Goal: Task Accomplishment & Management: Manage account settings

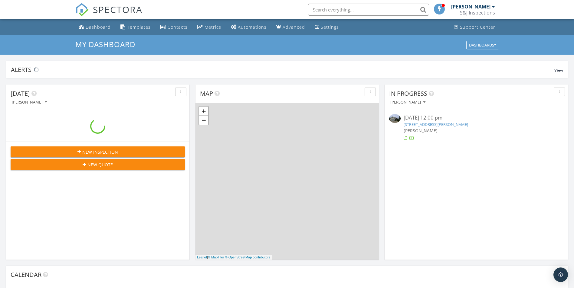
scroll to position [560, 583]
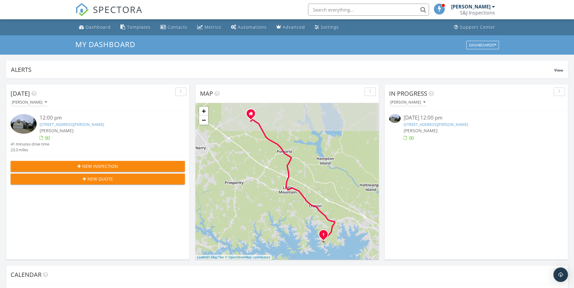
click at [76, 124] on link "180 Tanners Mill Road, Chapin, SC 29036" at bounding box center [72, 124] width 64 height 5
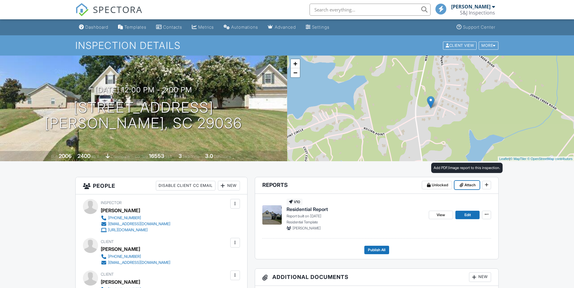
click at [467, 185] on span "Attach" at bounding box center [469, 185] width 11 height 6
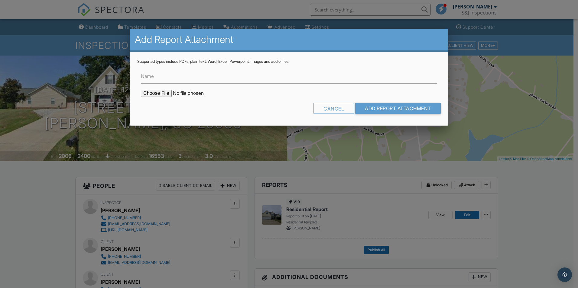
click at [153, 93] on input "file" at bounding box center [192, 93] width 103 height 7
type input "C:\fakepath\[STREET_ADDRESS] CL 100.pdf"
click at [202, 73] on input "Name" at bounding box center [289, 76] width 296 height 15
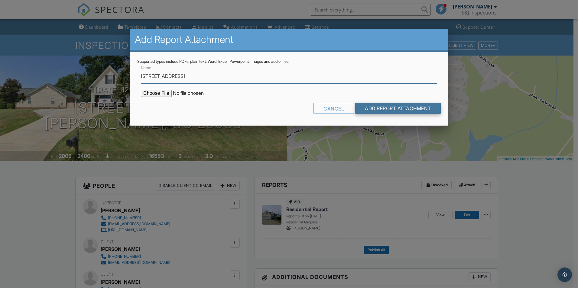
type input "[STREET_ADDRESS]"
click at [396, 108] on input "Add Report Attachment" at bounding box center [398, 108] width 86 height 11
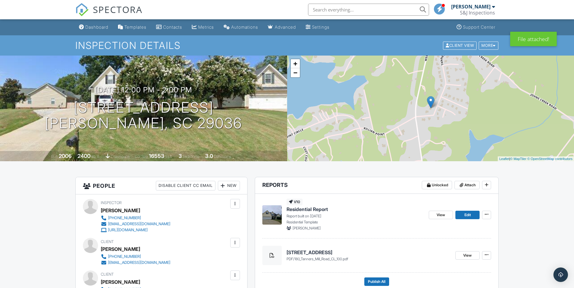
click at [305, 210] on span "Residential Report" at bounding box center [306, 209] width 41 height 7
